Goal: Transaction & Acquisition: Purchase product/service

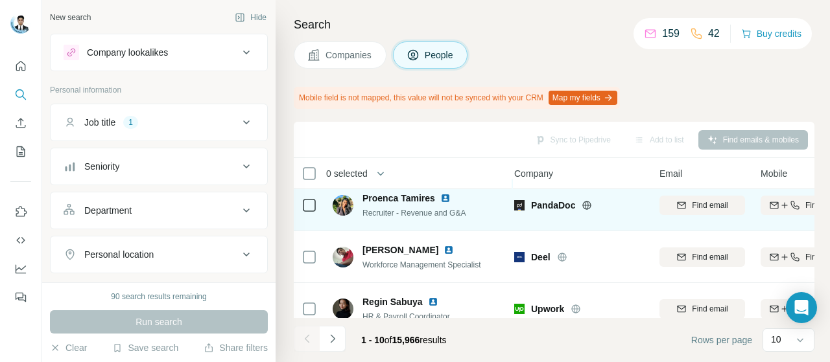
scroll to position [16, 5]
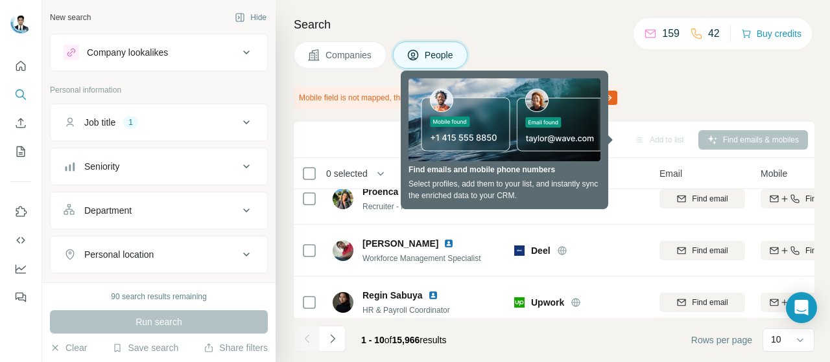
click at [467, 51] on button "People" at bounding box center [430, 54] width 75 height 27
click at [520, 41] on div "Companies People" at bounding box center [554, 54] width 521 height 27
click at [648, 139] on div "Add to list" at bounding box center [659, 139] width 68 height 19
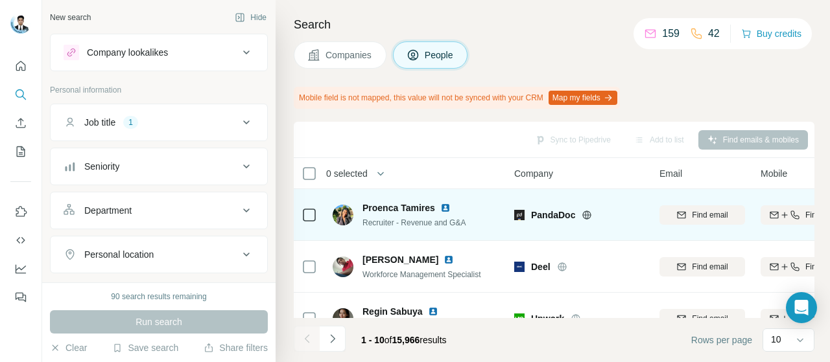
scroll to position [0, 6]
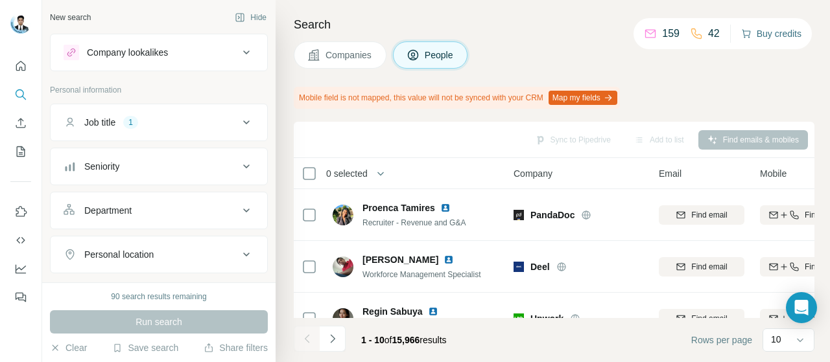
click at [788, 33] on button "Buy credits" at bounding box center [771, 34] width 60 height 18
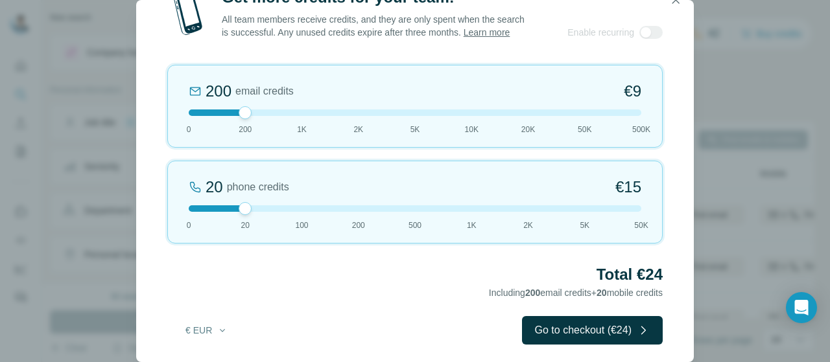
scroll to position [21, 0]
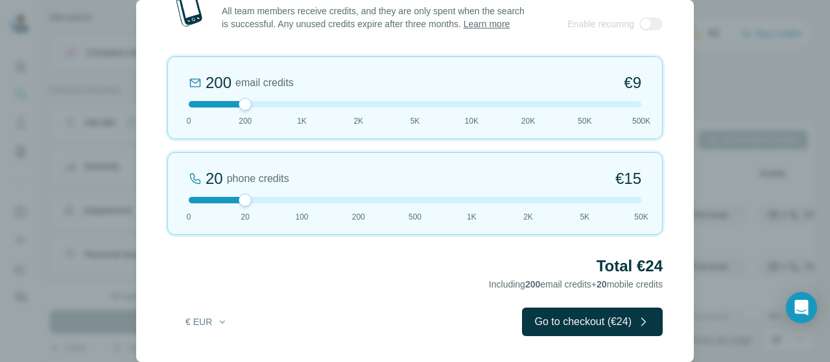
click at [246, 206] on div "20 phone credits €[PHONE_NUMBER] 1K 2K 5K 50K" at bounding box center [414, 193] width 495 height 83
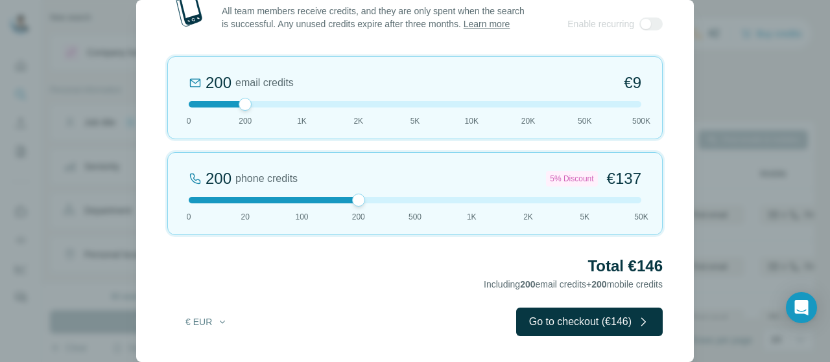
drag, startPoint x: 246, startPoint y: 204, endPoint x: 378, endPoint y: 265, distance: 145.6
click at [356, 202] on div at bounding box center [358, 200] width 13 height 13
click at [654, 270] on h2 "Total €146" at bounding box center [414, 266] width 495 height 21
drag, startPoint x: 654, startPoint y: 270, endPoint x: 626, endPoint y: 271, distance: 27.9
click at [653, 269] on h2 "Total €146" at bounding box center [414, 266] width 495 height 21
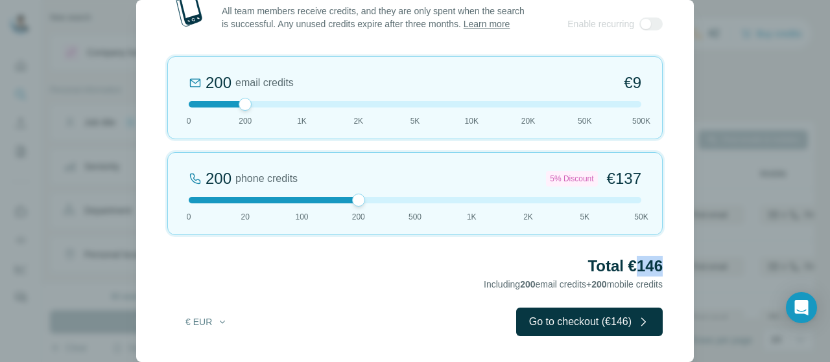
scroll to position [0, 0]
click at [573, 324] on button "Go to checkout (€146)" at bounding box center [589, 322] width 147 height 29
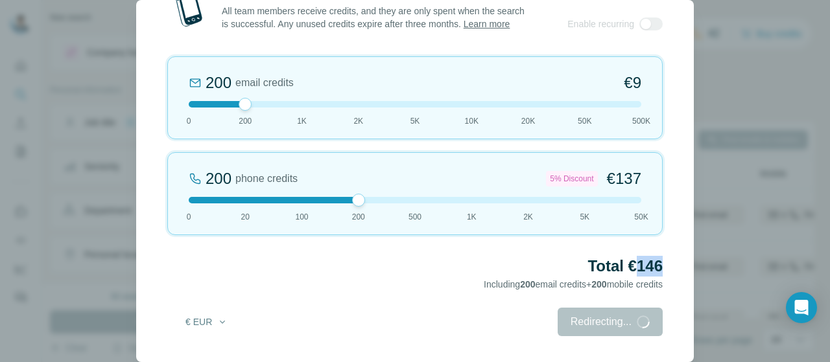
scroll to position [20, 0]
